Goal: Transaction & Acquisition: Obtain resource

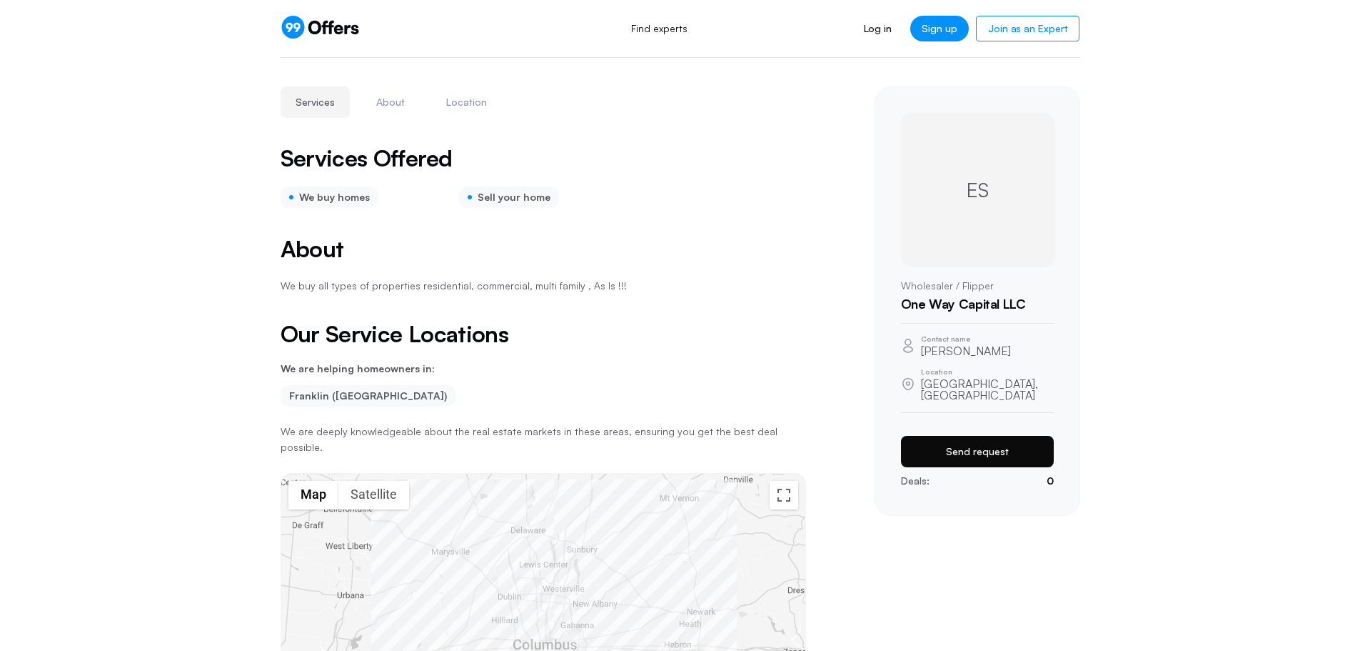
click at [953, 453] on button "Send request" at bounding box center [977, 451] width 153 height 31
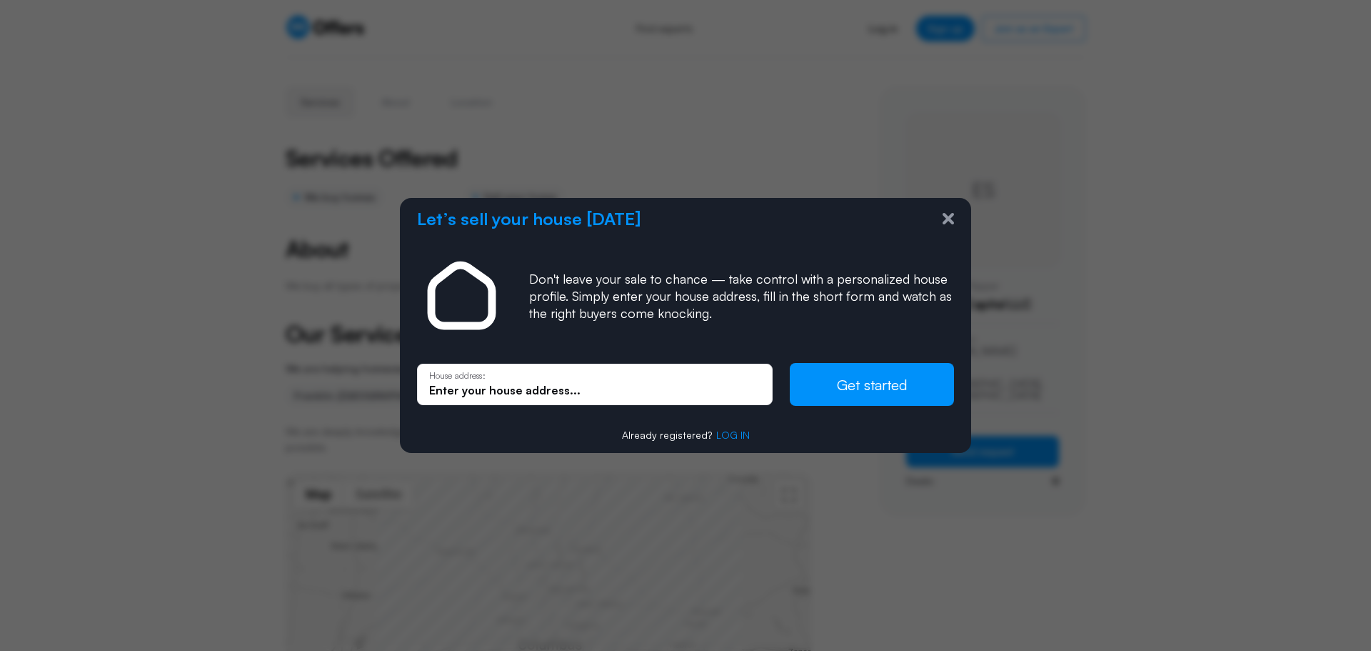
click at [944, 219] on icon at bounding box center [948, 218] width 11 height 11
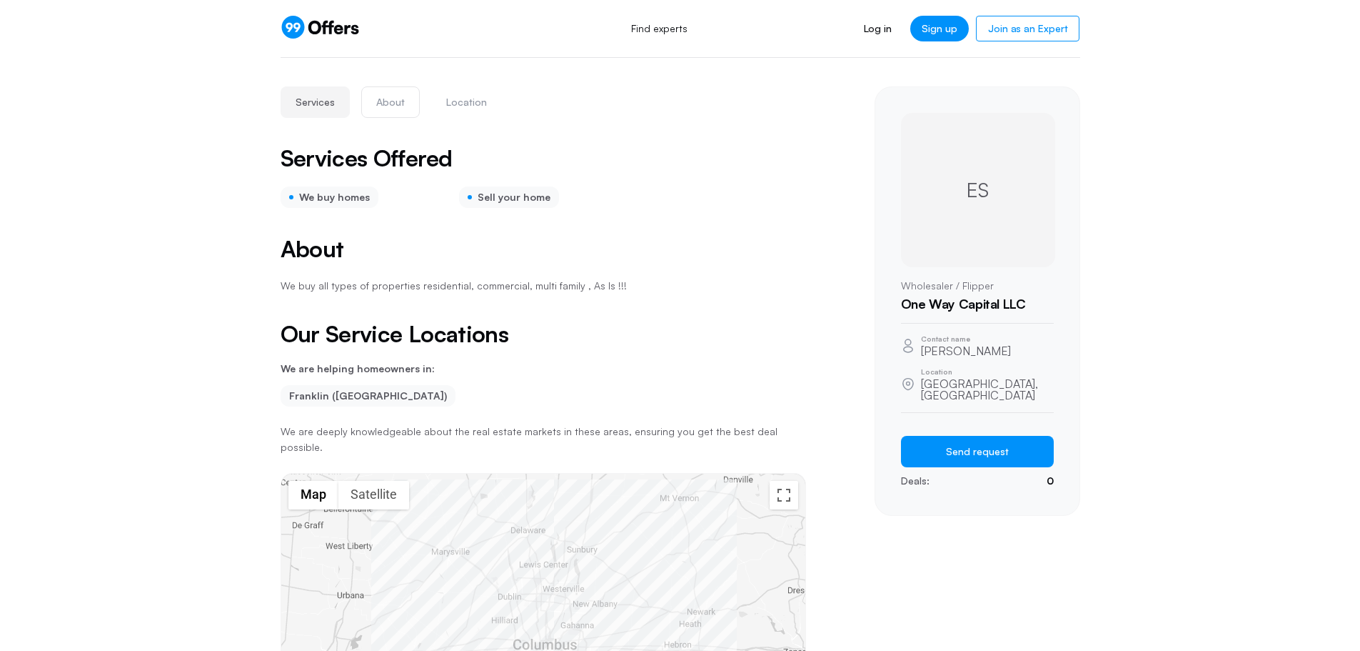
click at [381, 104] on button "About" at bounding box center [390, 101] width 59 height 31
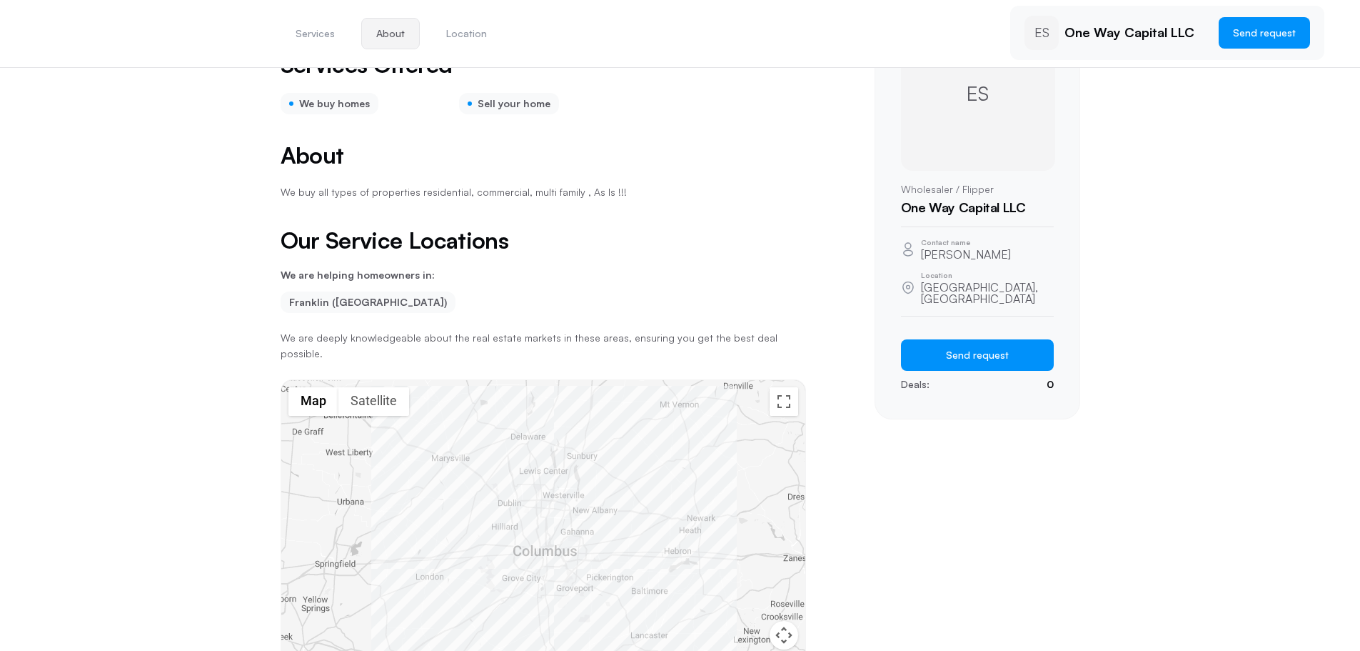
scroll to position [106, 0]
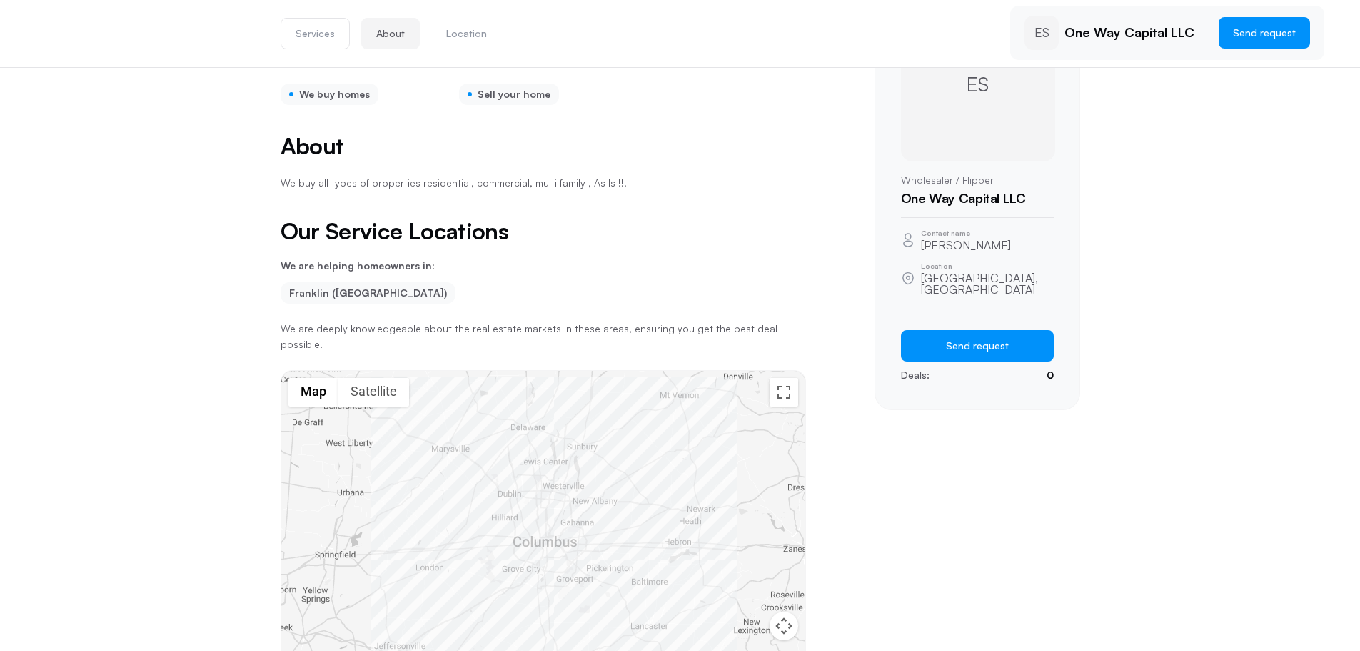
click at [306, 31] on button "Services" at bounding box center [315, 33] width 69 height 31
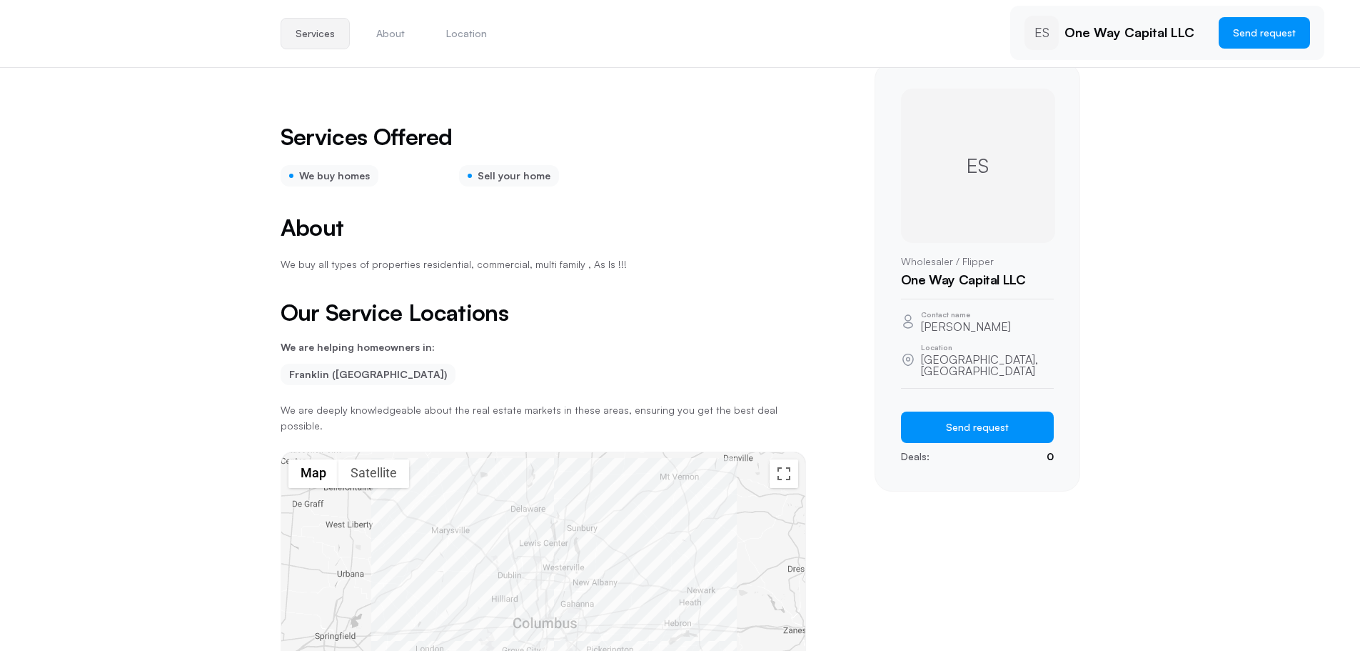
scroll to position [19, 0]
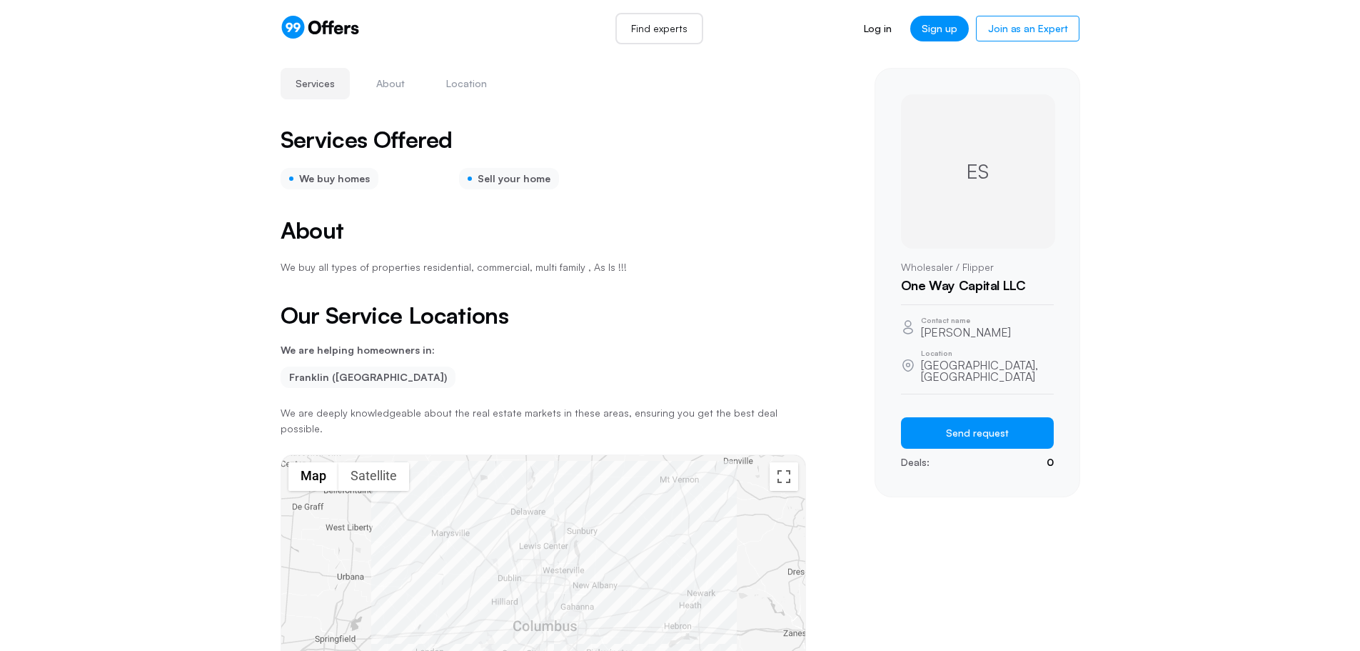
click at [674, 30] on link "Find experts" at bounding box center [660, 28] width 88 height 31
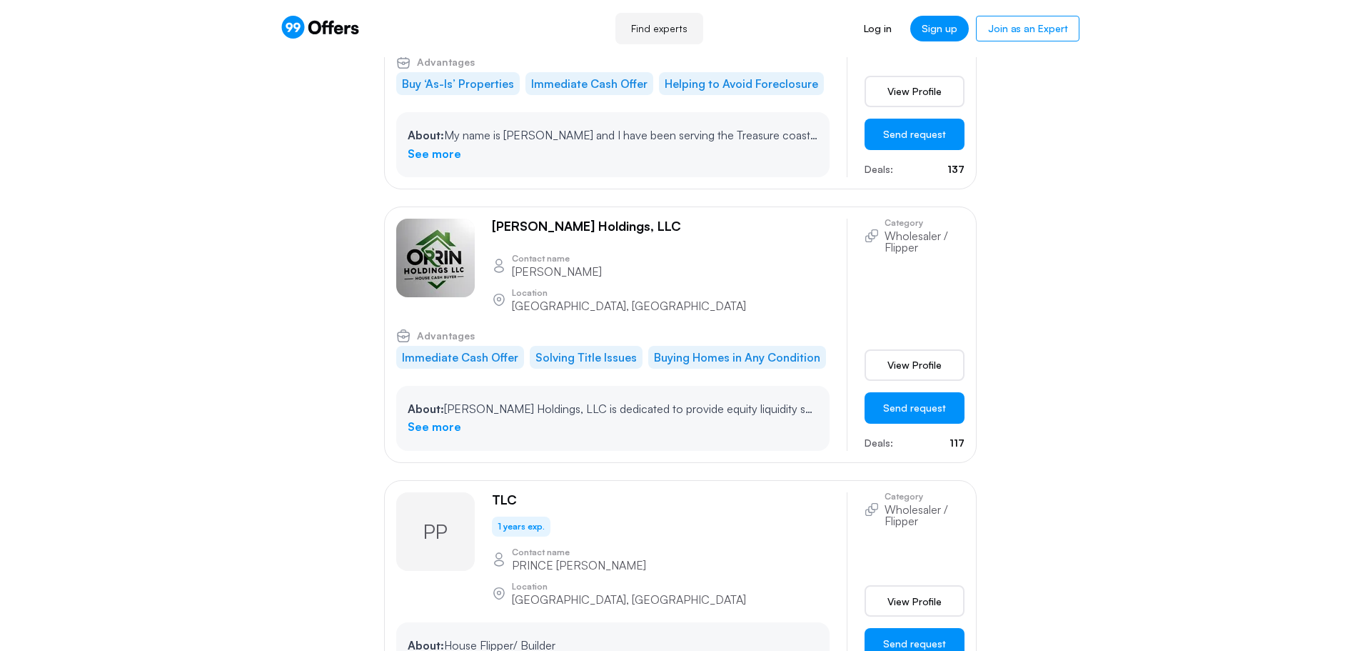
scroll to position [8641, 0]
